Goal: Browse casually: Explore the website without a specific task or goal

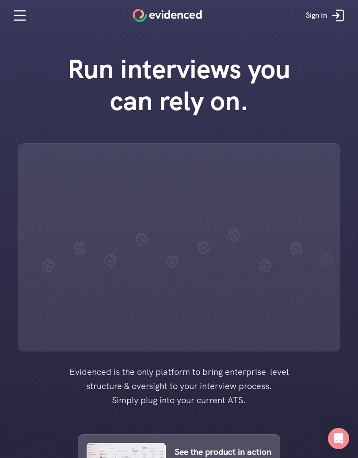
click at [341, 456] on div at bounding box center [179, 427] width 358 height 855
